Goal: Task Accomplishment & Management: Complete application form

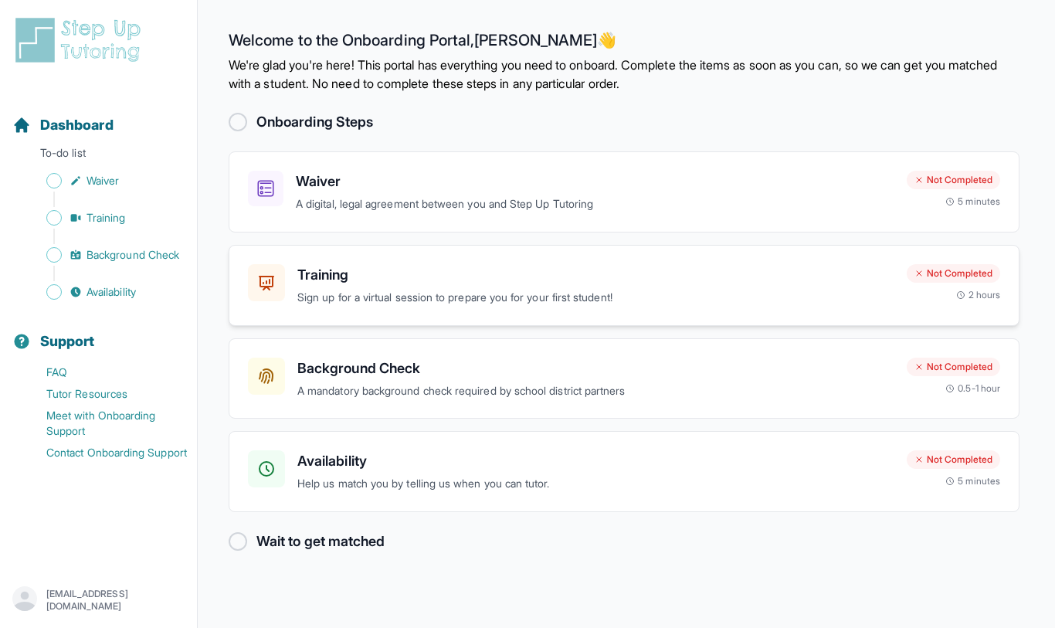
click at [513, 307] on div "Training Sign up for a virtual session to prepare you for your first student! N…" at bounding box center [624, 285] width 791 height 81
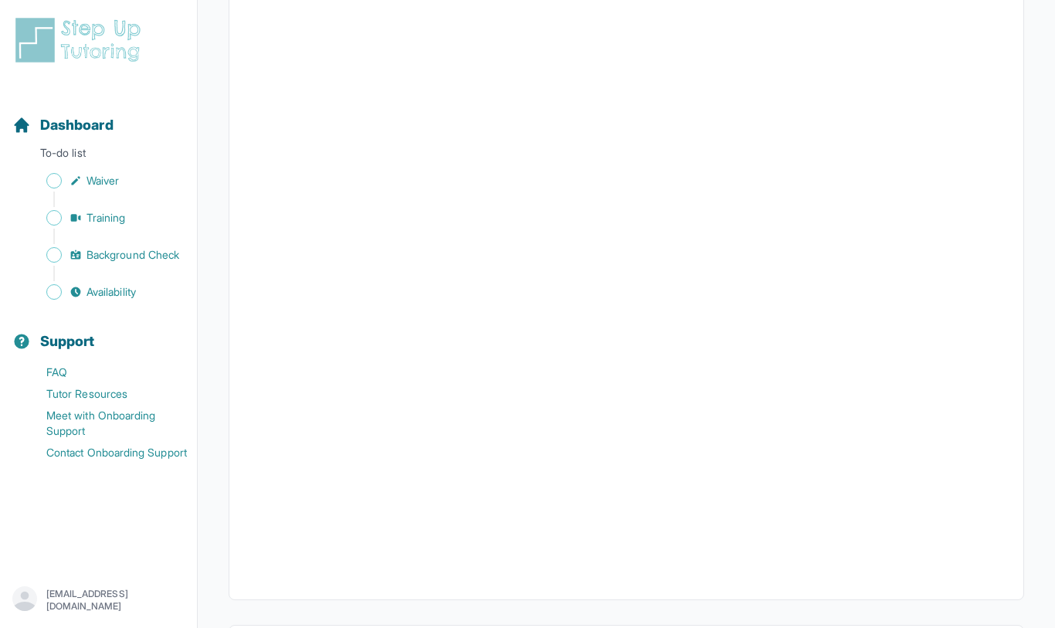
scroll to position [368, 0]
click at [114, 188] on link "Waiver" at bounding box center [104, 181] width 185 height 22
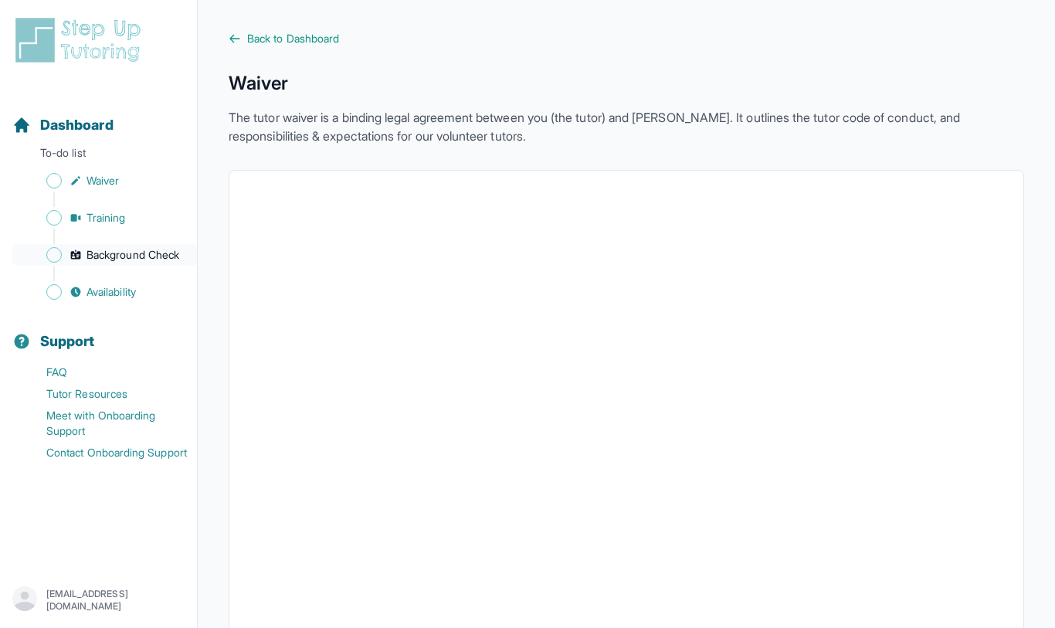
click at [97, 262] on span "Background Check" at bounding box center [132, 254] width 93 height 15
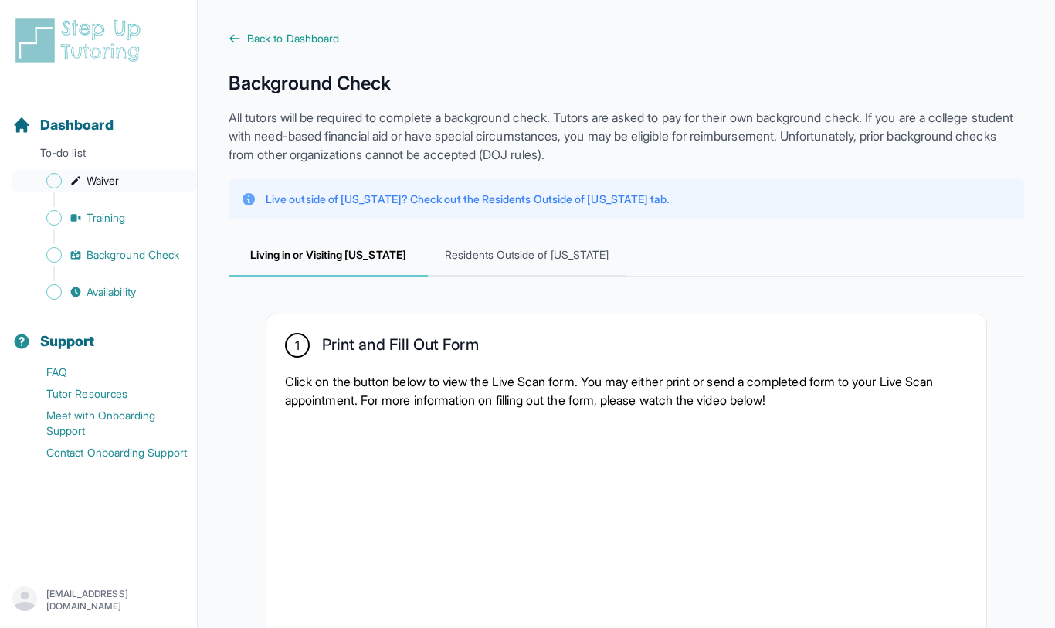
click at [89, 184] on span "Waiver" at bounding box center [102, 180] width 32 height 15
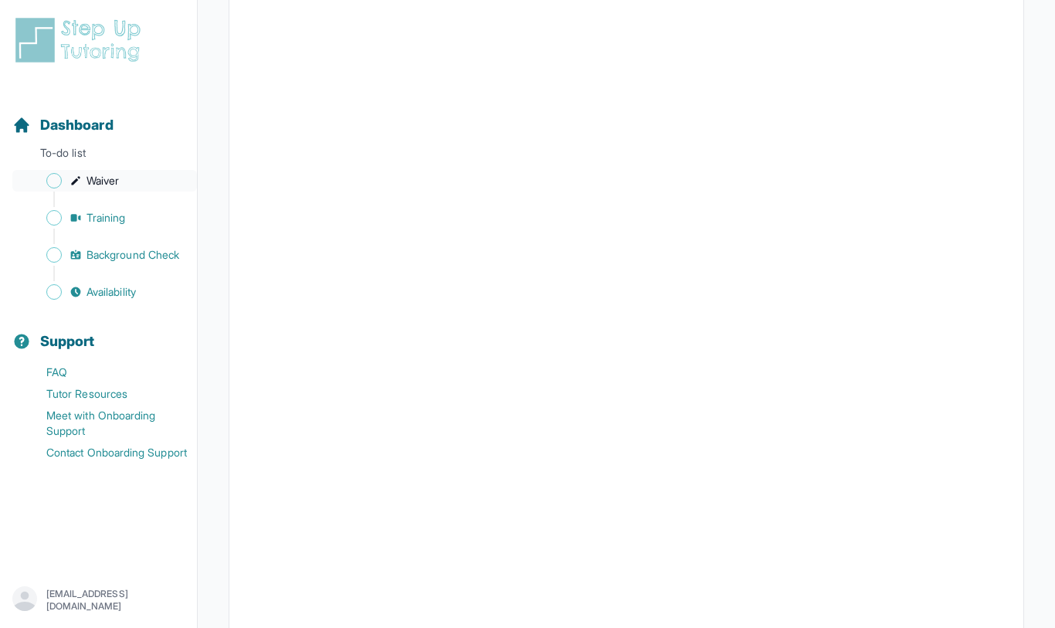
scroll to position [197, 0]
click at [85, 126] on span "Dashboard" at bounding box center [76, 125] width 73 height 22
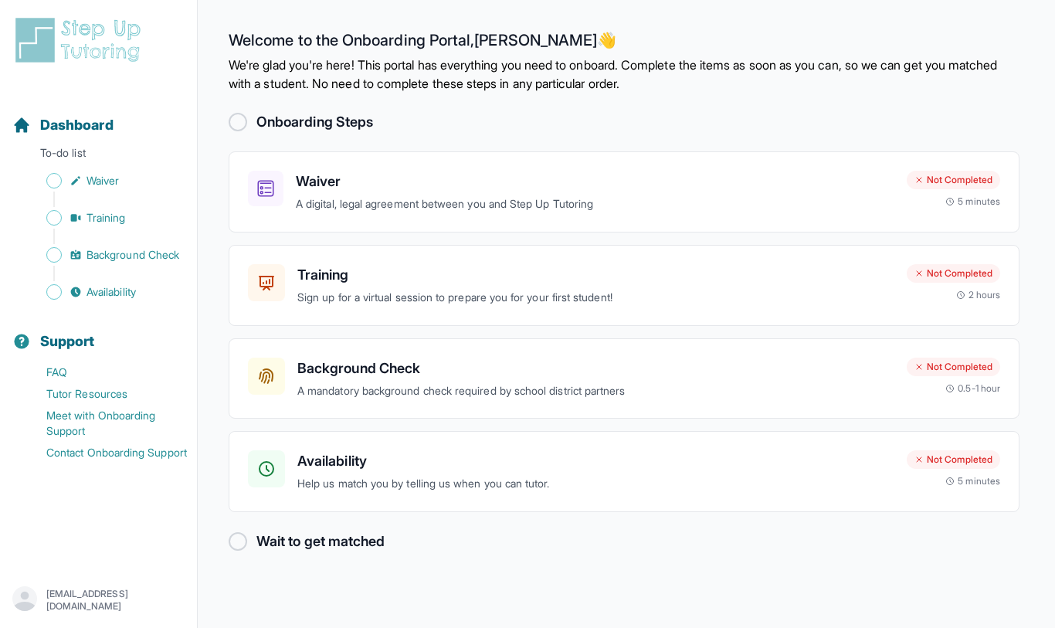
click at [114, 57] on img at bounding box center [80, 39] width 137 height 49
click at [734, 196] on p "A digital, legal agreement between you and Step Up Tutoring" at bounding box center [595, 204] width 598 height 18
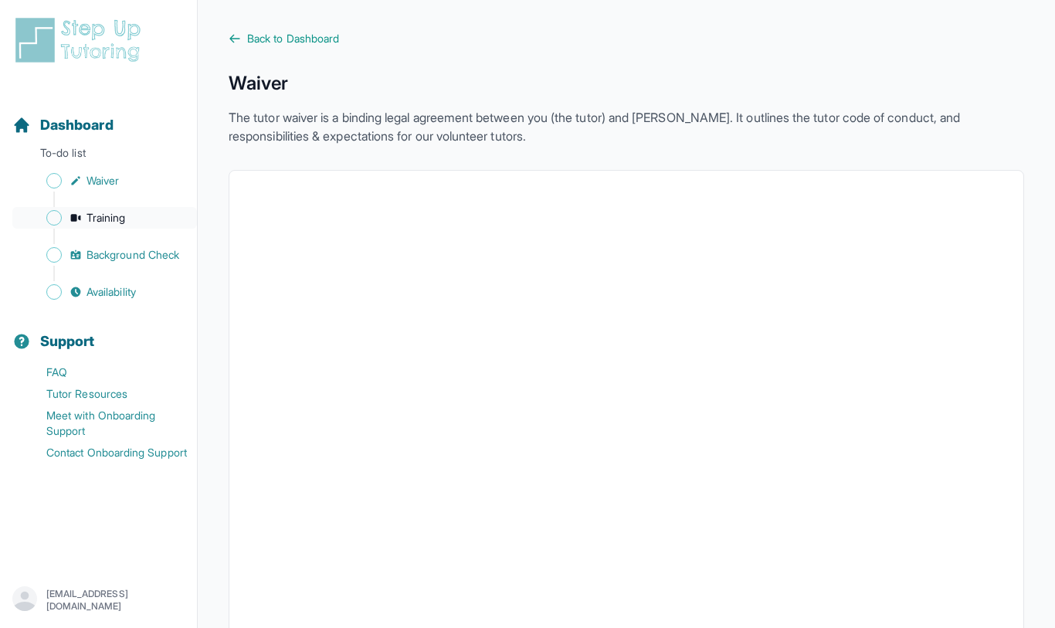
click at [138, 224] on link "Training" at bounding box center [104, 218] width 185 height 22
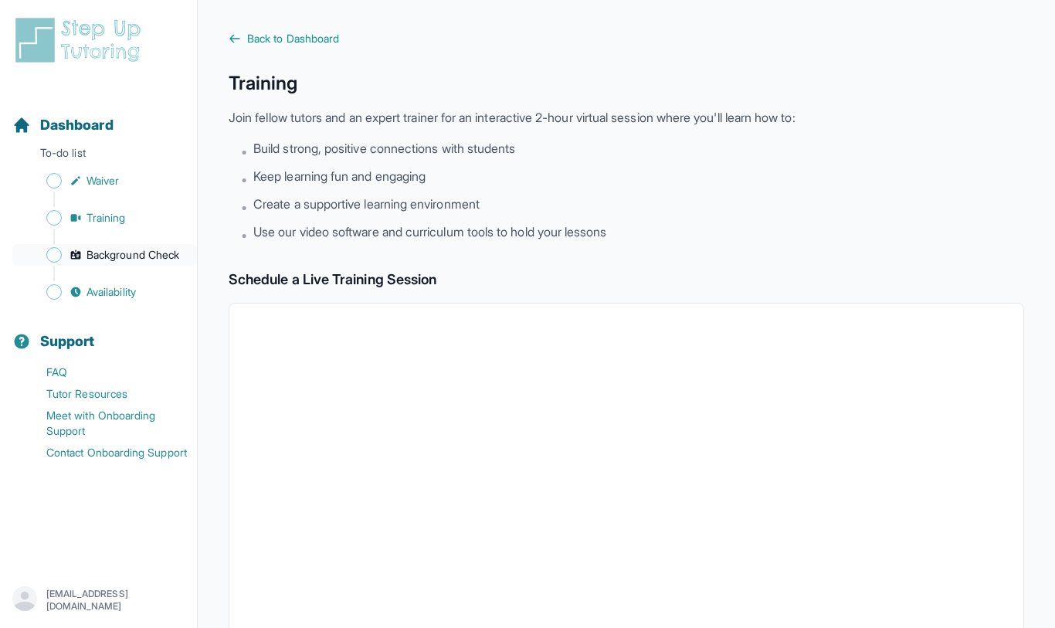
click at [141, 253] on span "Background Check" at bounding box center [132, 254] width 93 height 15
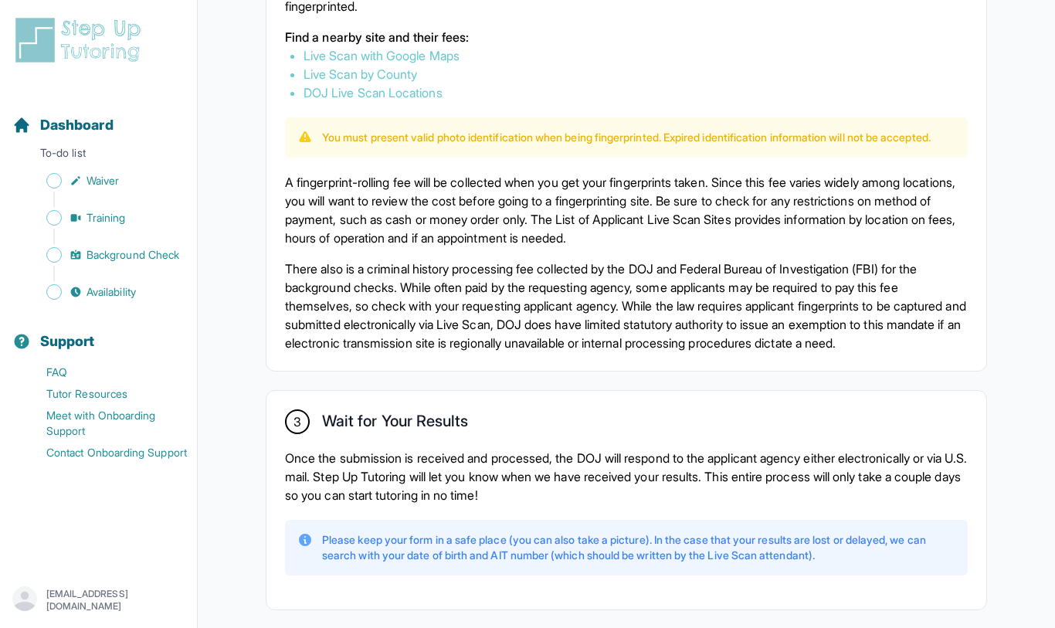
scroll to position [1090, 0]
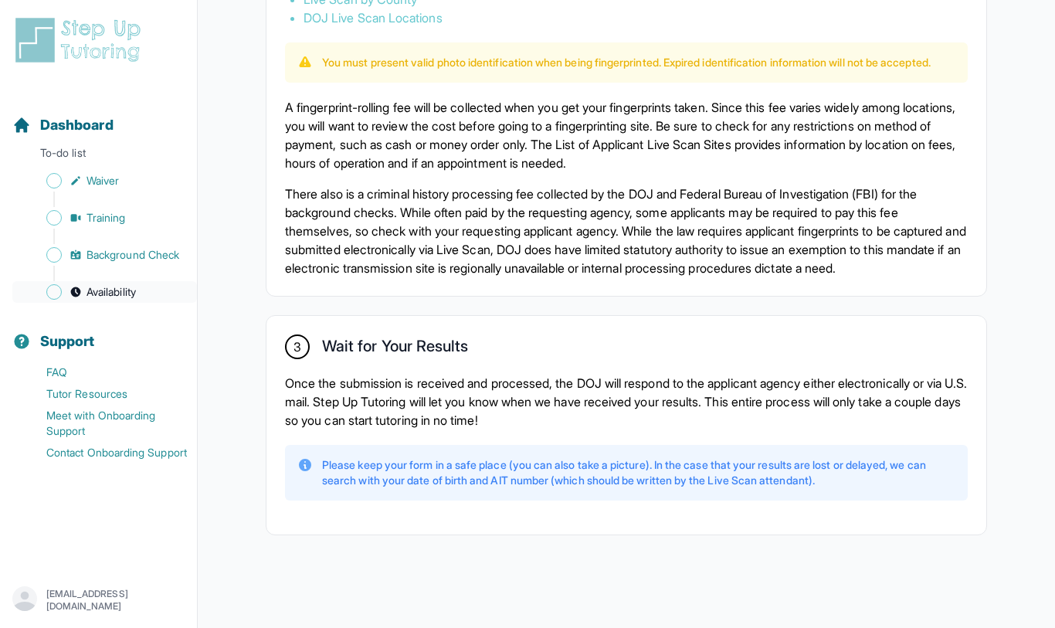
click at [104, 291] on span "Availability" at bounding box center [110, 291] width 49 height 15
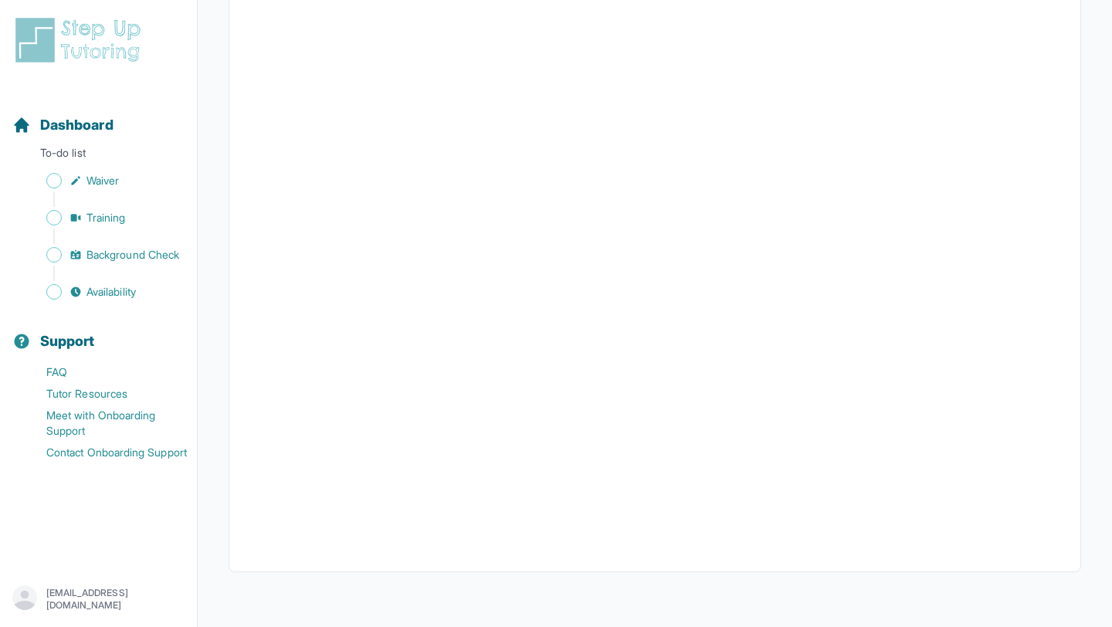
scroll to position [270, 0]
click at [114, 55] on img at bounding box center [80, 39] width 137 height 49
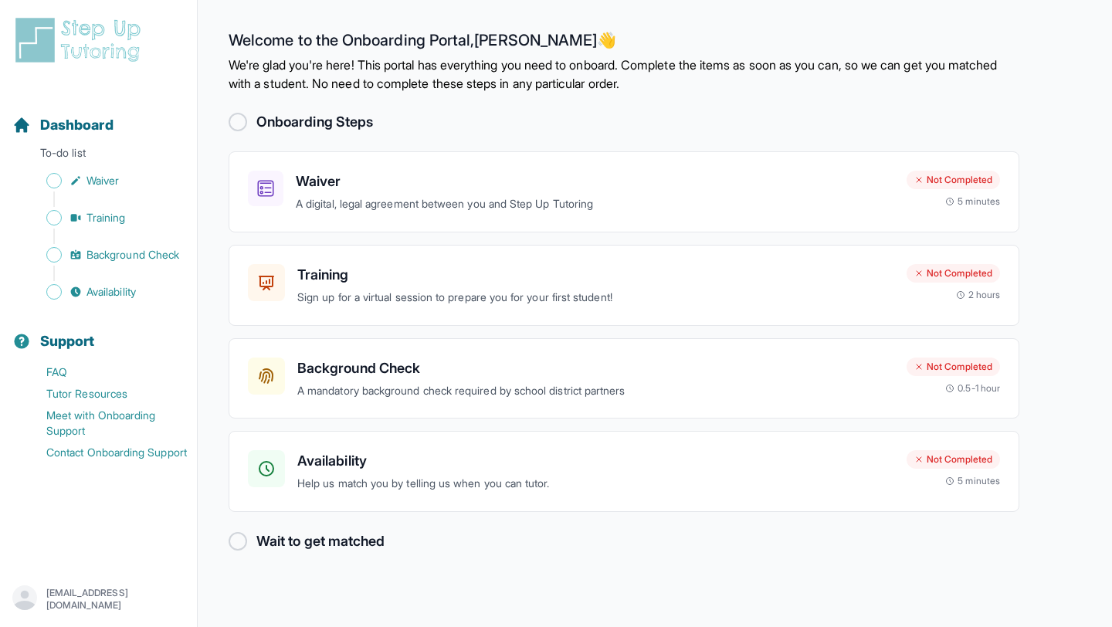
click at [244, 125] on div at bounding box center [238, 122] width 19 height 19
click at [247, 538] on div "Wait to get matched" at bounding box center [624, 541] width 791 height 22
click at [568, 404] on div "Background Check A mandatory background check required by school district partn…" at bounding box center [624, 378] width 791 height 81
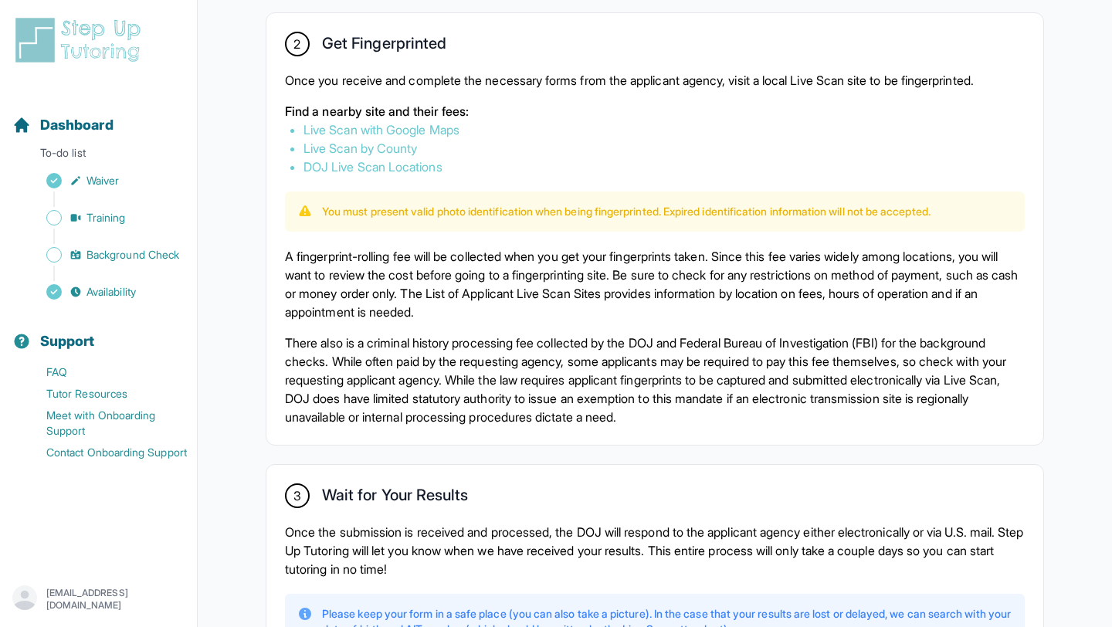
scroll to position [892, 0]
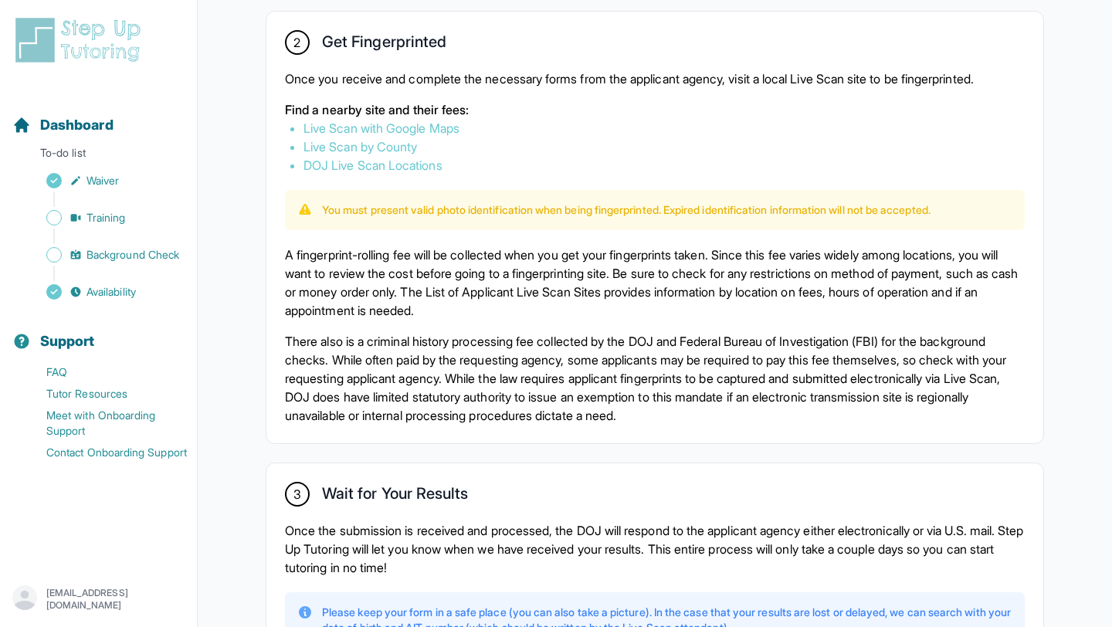
click at [447, 128] on link "Live Scan with Google Maps" at bounding box center [381, 127] width 156 height 15
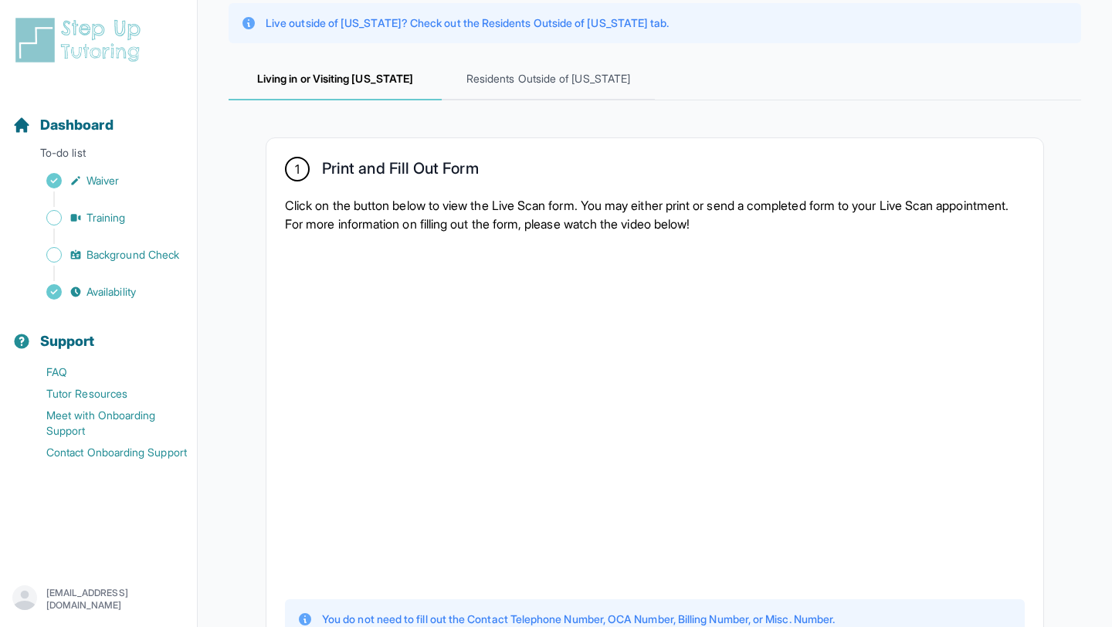
scroll to position [0, 0]
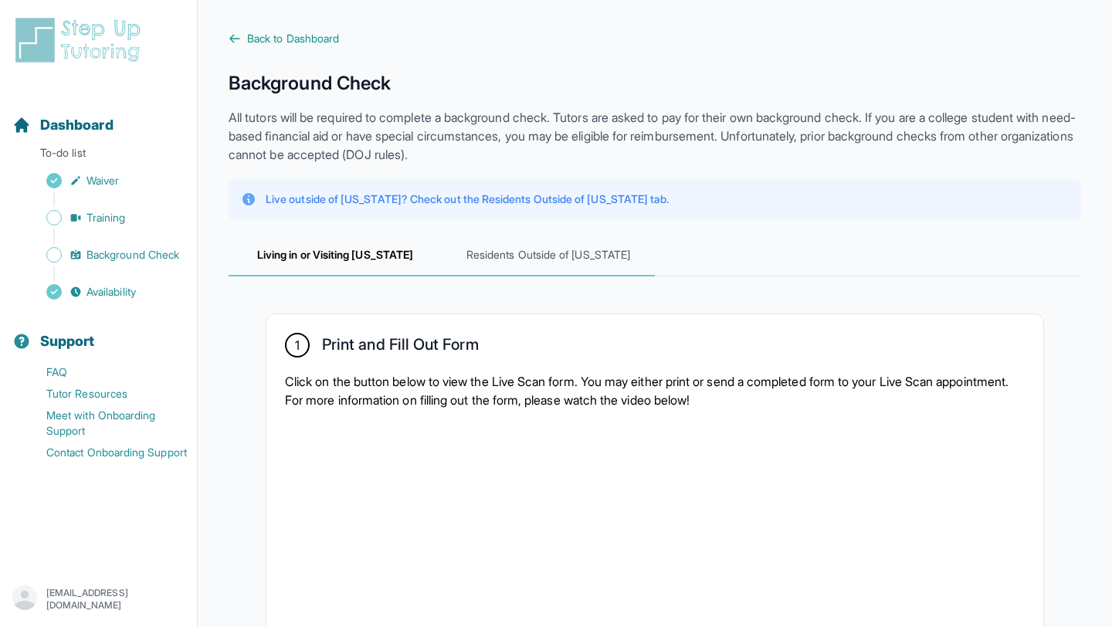
click at [511, 275] on span "Residents Outside of [US_STATE]" at bounding box center [548, 256] width 213 height 42
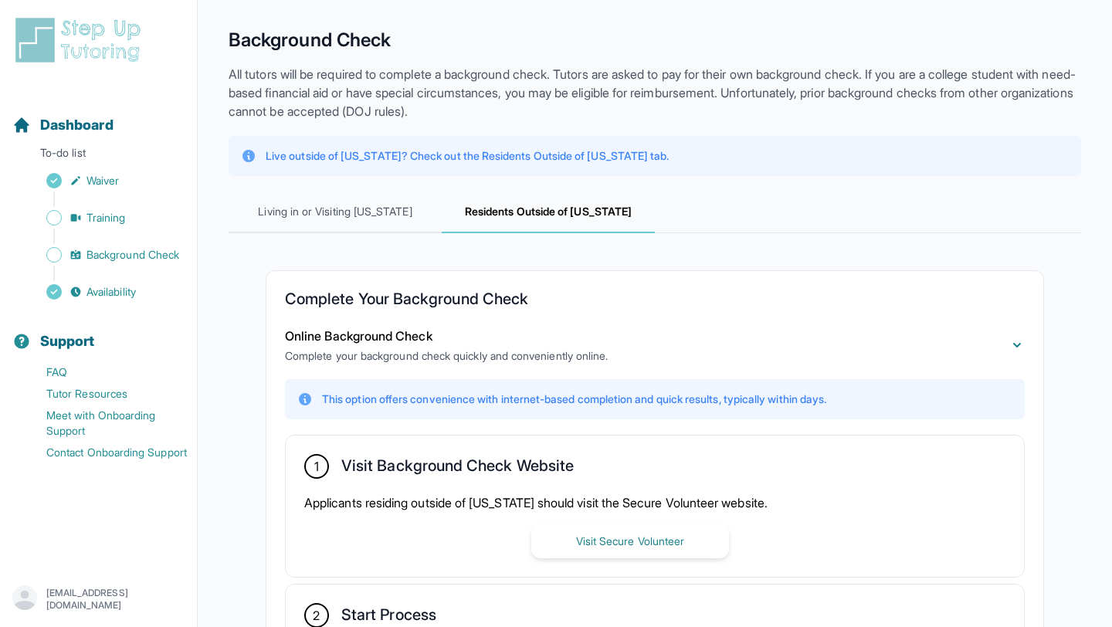
scroll to position [47, 0]
